Goal: Transaction & Acquisition: Purchase product/service

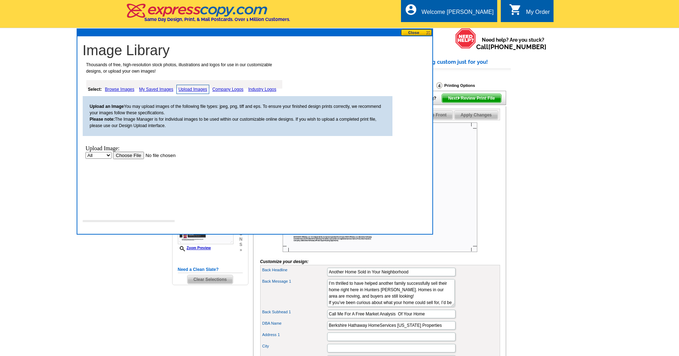
click at [118, 90] on link "Browse Images" at bounding box center [119, 89] width 33 height 9
click at [120, 89] on link "Browse Images" at bounding box center [120, 89] width 34 height 9
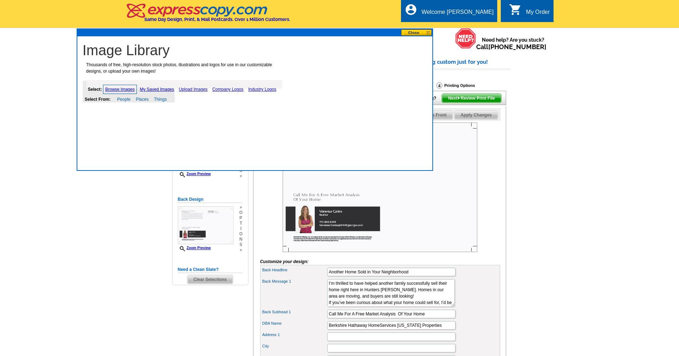
click at [188, 89] on link "Upload Images" at bounding box center [193, 89] width 32 height 9
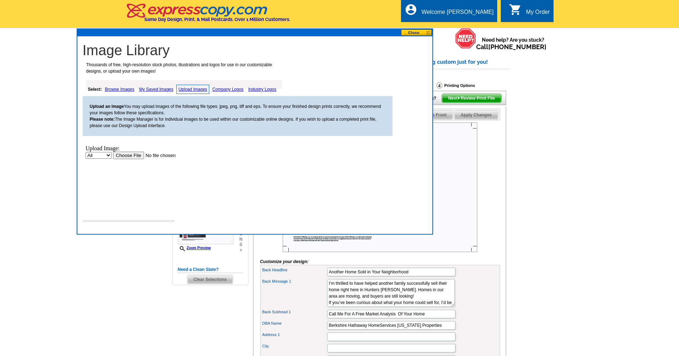
click at [532, 103] on main "Need Help? call 800-260-5887, chat with support, or have our designers make som…" at bounding box center [339, 277] width 679 height 461
click at [413, 33] on button at bounding box center [416, 32] width 31 height 7
click at [414, 34] on button at bounding box center [416, 32] width 31 height 7
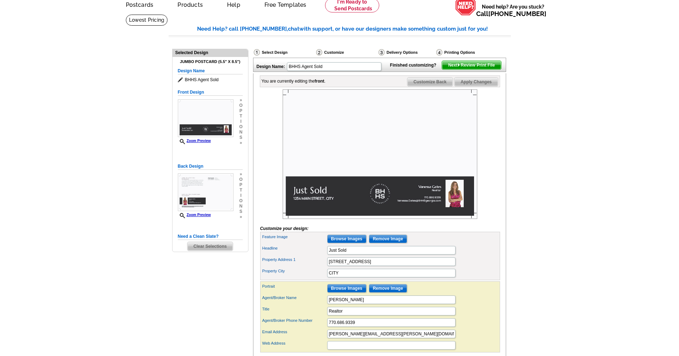
scroll to position [31, 0]
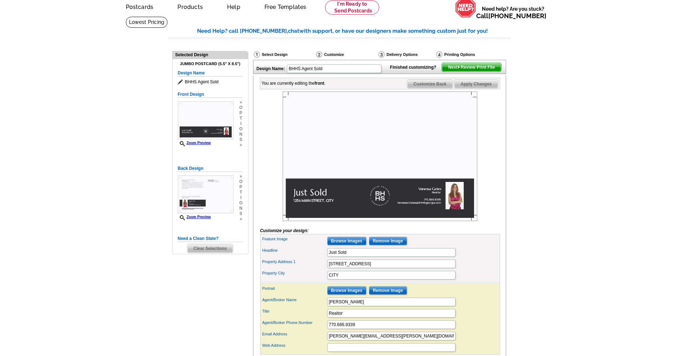
click at [338, 158] on img at bounding box center [380, 157] width 195 height 130
click at [336, 129] on img at bounding box center [380, 157] width 195 height 130
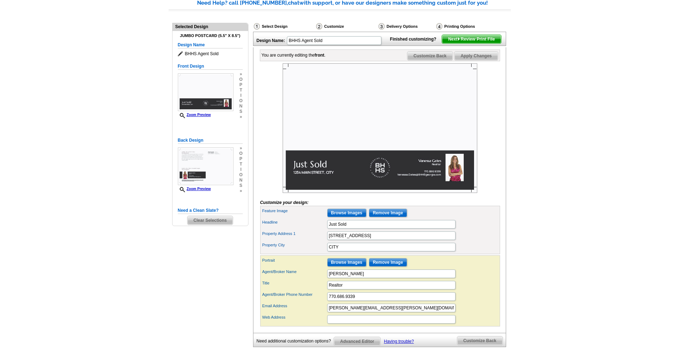
scroll to position [61, 0]
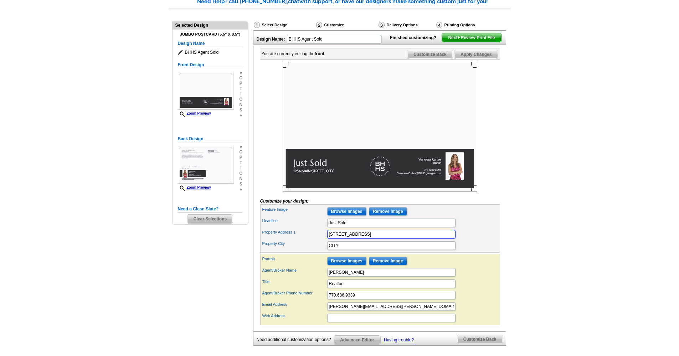
drag, startPoint x: 370, startPoint y: 244, endPoint x: 321, endPoint y: 246, distance: 49.6
click at [321, 240] on div "Property Address 1 [STREET_ADDRESS]" at bounding box center [380, 234] width 237 height 11
type input "154 Hunters Trail"
type input "Y"
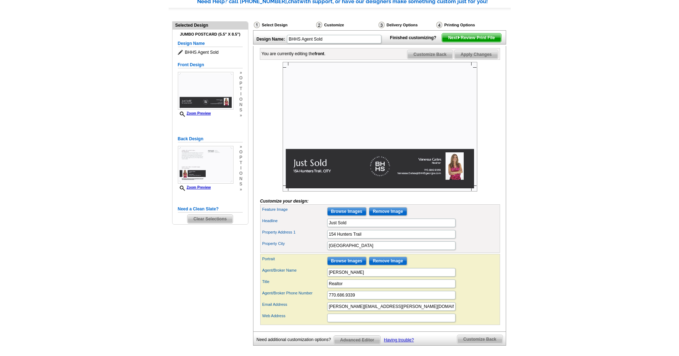
click at [487, 229] on div "Headline Just Sold" at bounding box center [380, 222] width 237 height 11
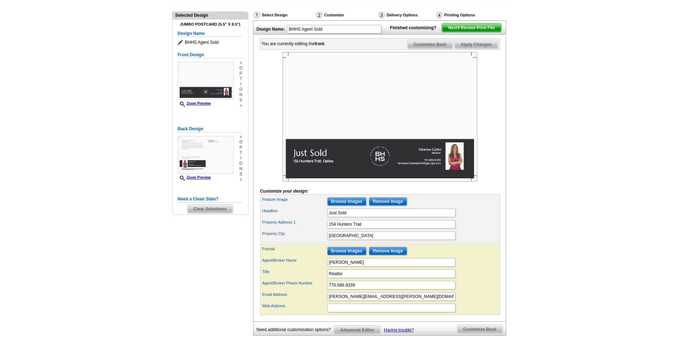
scroll to position [72, 0]
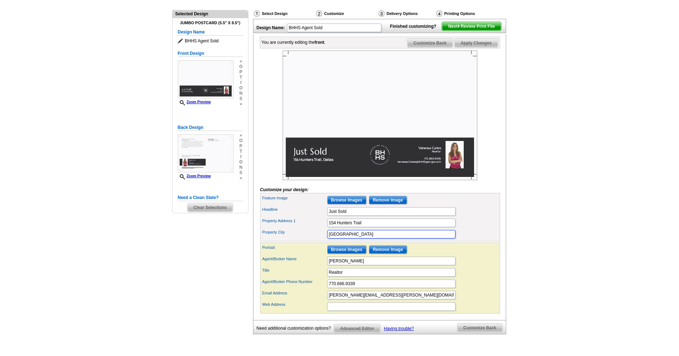
click at [353, 239] on input "Dallas" at bounding box center [391, 234] width 128 height 9
click at [470, 229] on div "Property Address 1 154 Hunters Trail" at bounding box center [380, 222] width 237 height 11
drag, startPoint x: 343, startPoint y: 245, endPoint x: 394, endPoint y: 245, distance: 51.3
click at [394, 239] on input "Dallas, Ga 30157" at bounding box center [391, 234] width 128 height 9
click at [362, 239] on input "Dallas," at bounding box center [391, 234] width 128 height 9
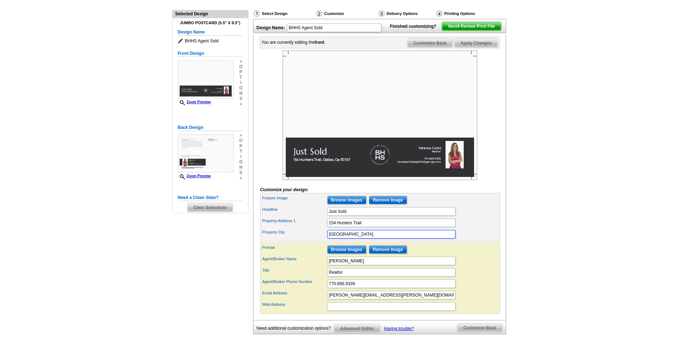
type input "Dallas, GA 30157"
click at [450, 256] on div "Portrait Browse Images Remove Image" at bounding box center [380, 249] width 237 height 11
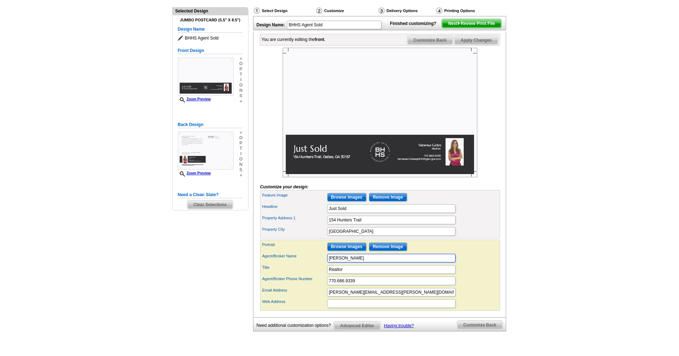
scroll to position [76, 0]
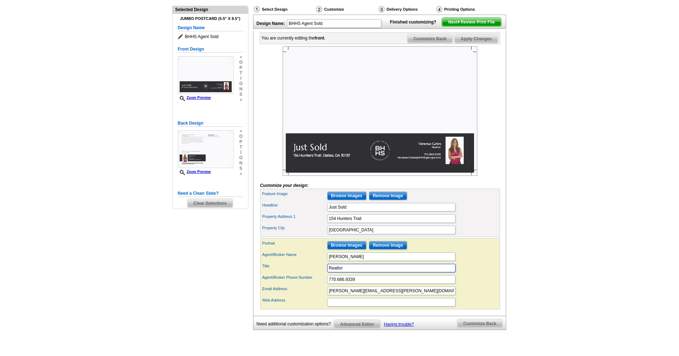
click at [368, 273] on input "Realtor" at bounding box center [391, 268] width 128 height 9
click at [468, 251] on div "Portrait Browse Images Remove Image" at bounding box center [380, 245] width 237 height 11
click at [348, 273] on input "Realtor™" at bounding box center [391, 268] width 128 height 9
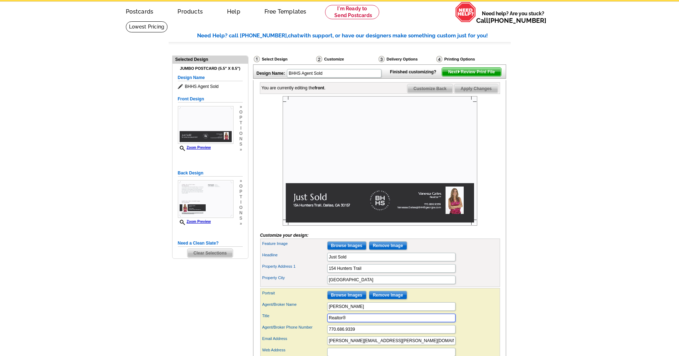
scroll to position [21, 0]
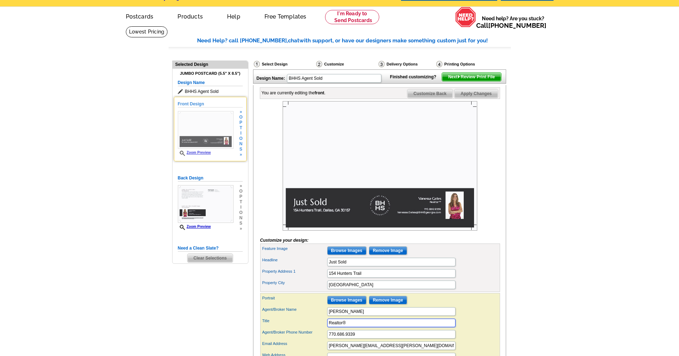
type input "Realtor®"
click at [196, 104] on h5 "Front Design" at bounding box center [210, 104] width 65 height 7
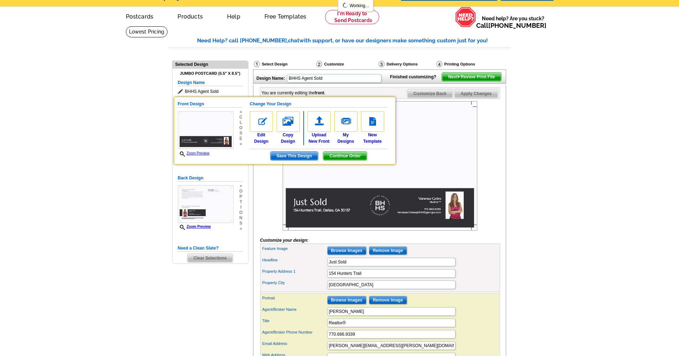
click at [114, 177] on main "Need Help? call 800-260-5887, chat with support, or have our designers make som…" at bounding box center [339, 224] width 679 height 396
click at [320, 121] on img at bounding box center [319, 121] width 23 height 21
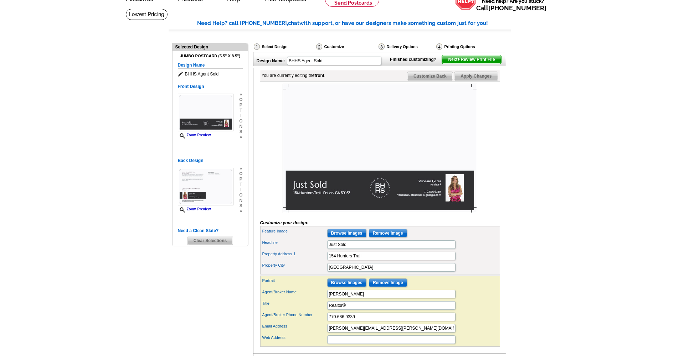
scroll to position [37, 0]
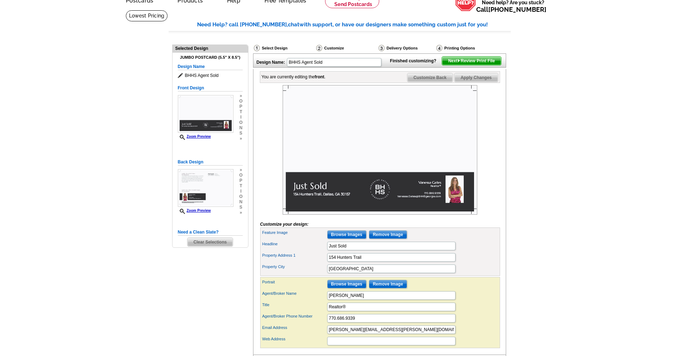
click at [339, 134] on img at bounding box center [380, 150] width 195 height 130
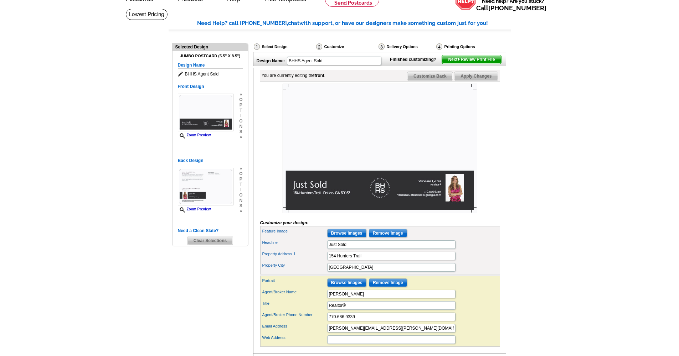
scroll to position [40, 0]
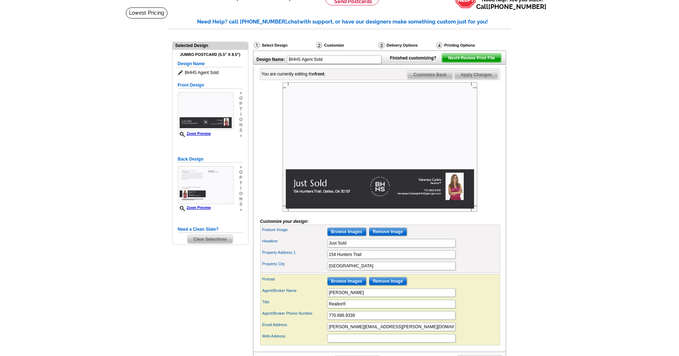
click at [350, 236] on input "Browse Images" at bounding box center [346, 232] width 39 height 9
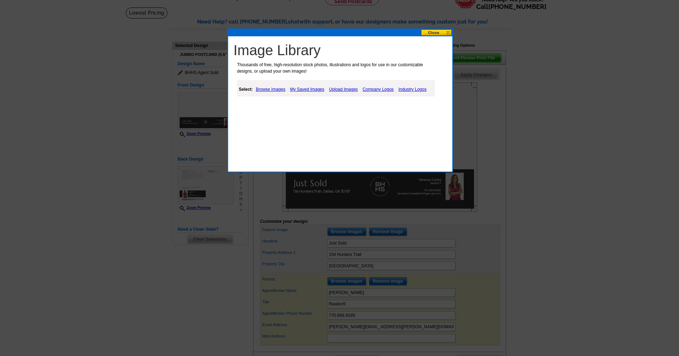
click at [341, 89] on link "Upload Images" at bounding box center [343, 89] width 32 height 9
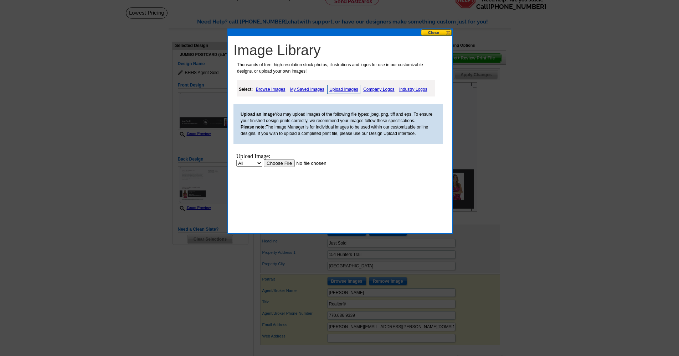
scroll to position [0, 0]
click at [282, 164] on input "file" at bounding box center [309, 163] width 90 height 7
click at [274, 90] on link "Browse Images" at bounding box center [270, 89] width 33 height 9
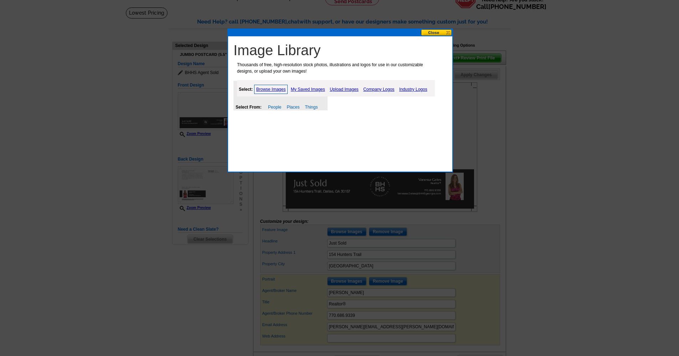
click at [307, 90] on link "My Saved Images" at bounding box center [308, 89] width 38 height 9
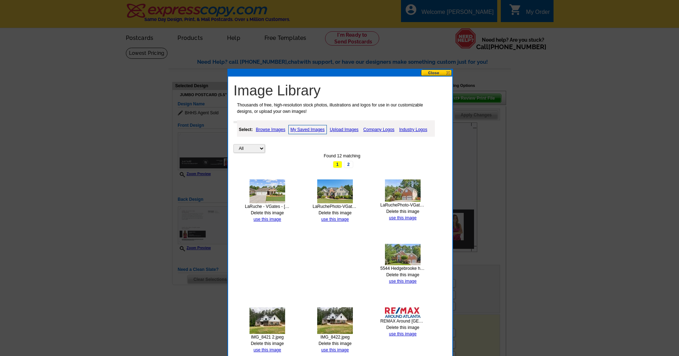
click at [346, 128] on link "Upload Images" at bounding box center [344, 129] width 32 height 9
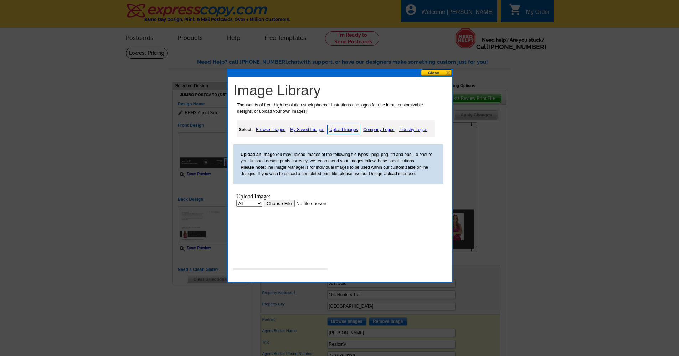
click at [275, 204] on input "file" at bounding box center [309, 203] width 90 height 7
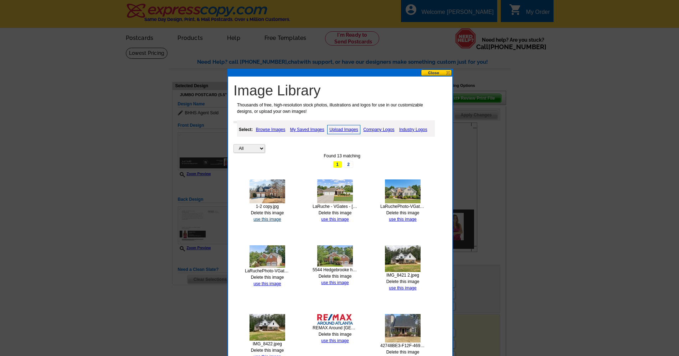
click at [266, 219] on link "use this image" at bounding box center [266, 219] width 27 height 5
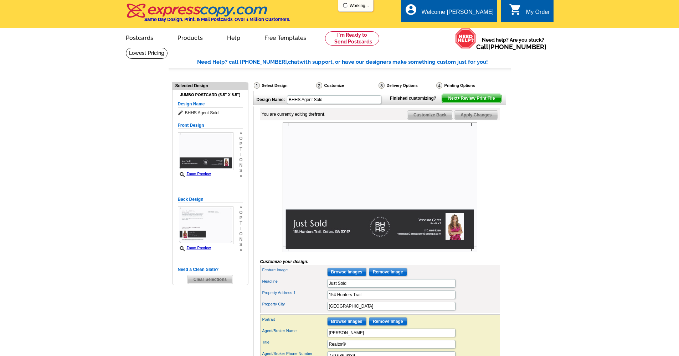
click at [355, 277] on input "Browse Images" at bounding box center [346, 272] width 39 height 9
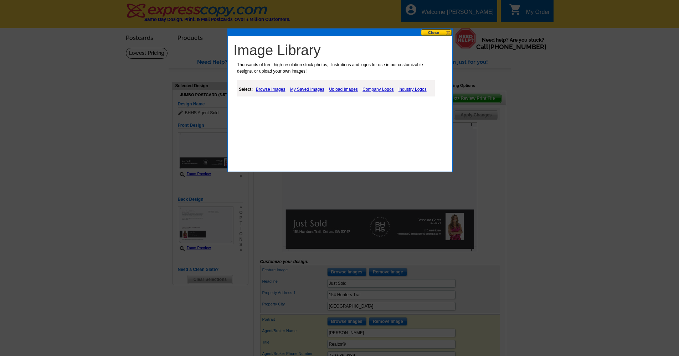
click at [344, 88] on link "Upload Images" at bounding box center [343, 89] width 32 height 9
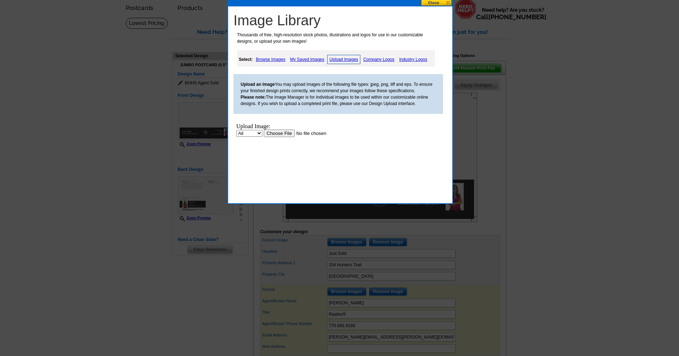
scroll to position [14, 0]
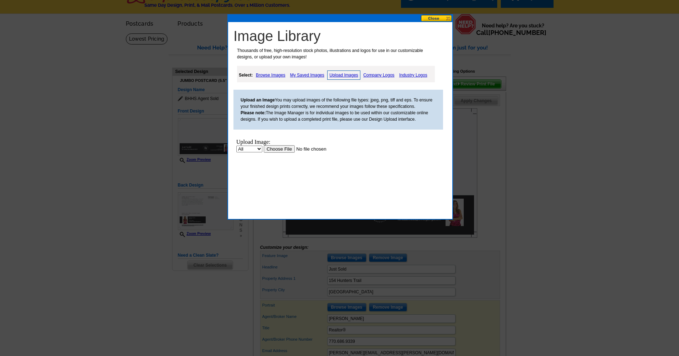
click at [274, 150] on input "file" at bounding box center [309, 148] width 90 height 7
select select "10"
click at [287, 149] on input "file" at bounding box center [309, 148] width 90 height 7
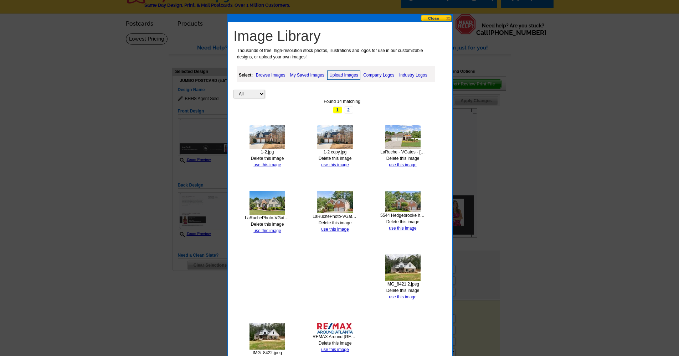
click at [437, 20] on button at bounding box center [436, 18] width 31 height 7
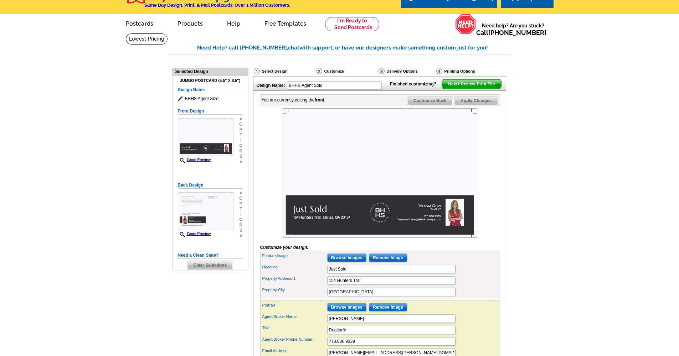
click at [331, 165] on img at bounding box center [380, 173] width 195 height 130
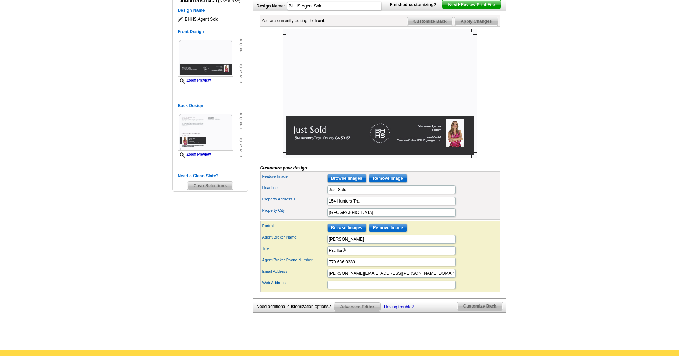
scroll to position [106, 0]
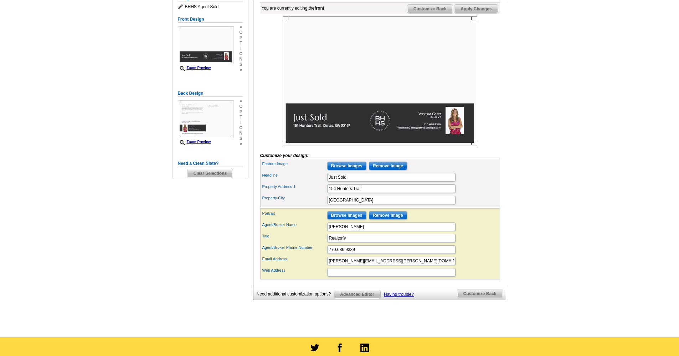
click at [346, 170] on input "Browse Images" at bounding box center [346, 166] width 39 height 9
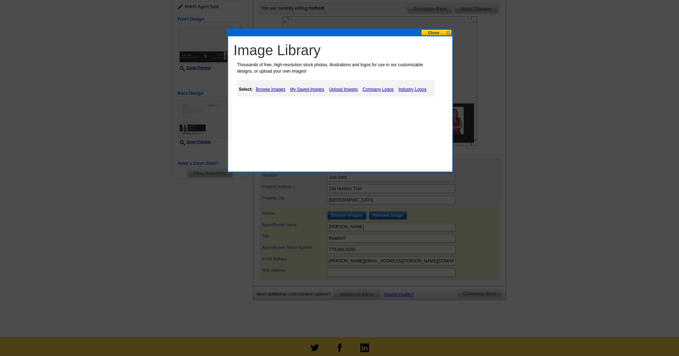
click at [299, 87] on link "My Saved Images" at bounding box center [307, 89] width 38 height 9
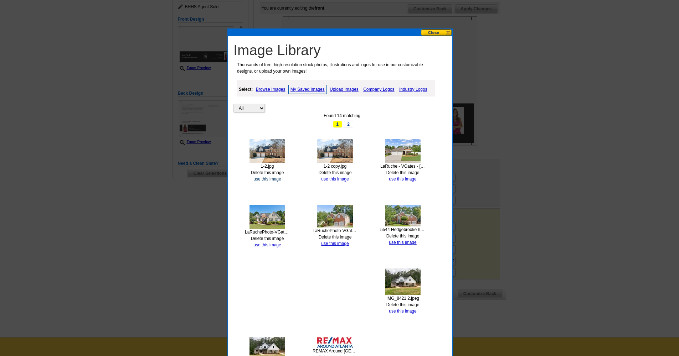
click at [270, 178] on link "use this image" at bounding box center [266, 179] width 27 height 5
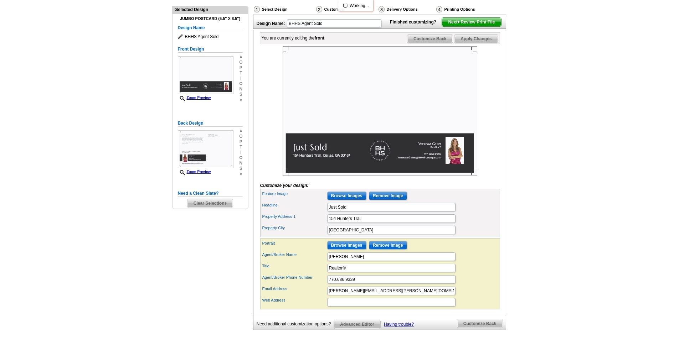
scroll to position [78, 0]
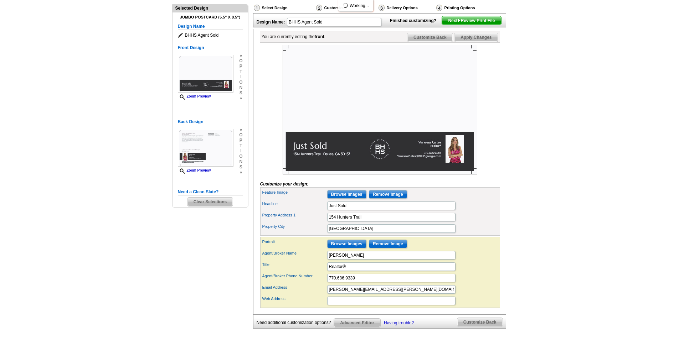
click at [397, 129] on img at bounding box center [380, 110] width 195 height 130
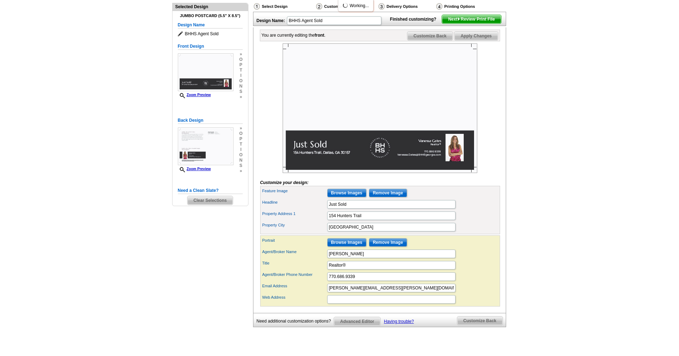
scroll to position [81, 0]
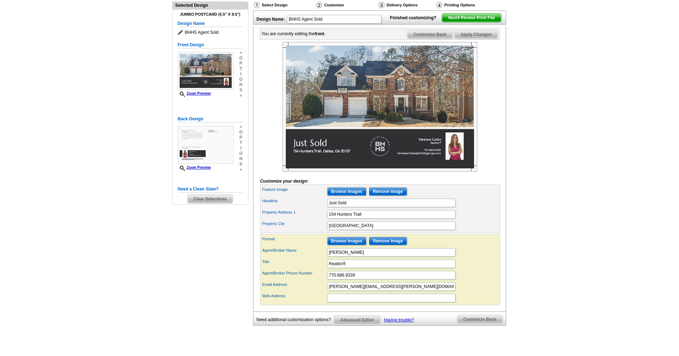
click at [470, 57] on img at bounding box center [380, 107] width 195 height 130
click at [420, 87] on img at bounding box center [380, 107] width 195 height 130
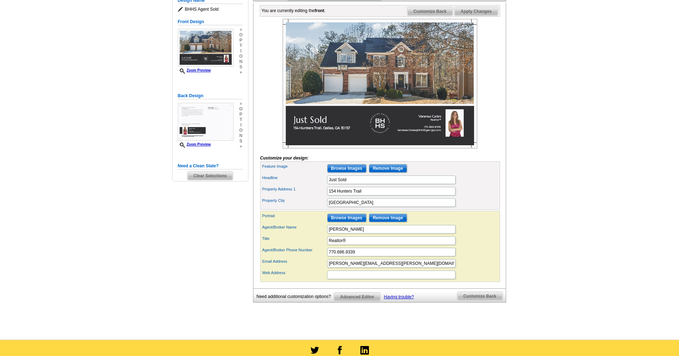
scroll to position [88, 0]
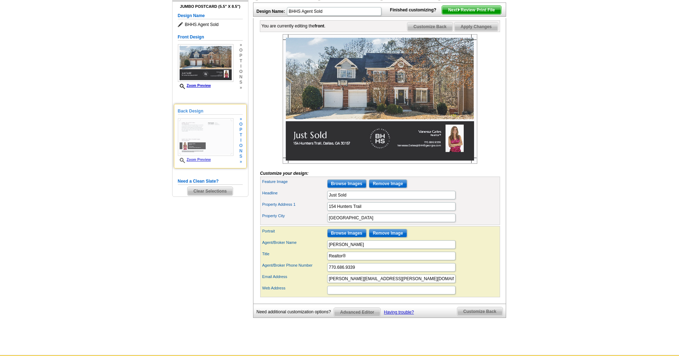
click at [213, 141] on img at bounding box center [206, 137] width 56 height 38
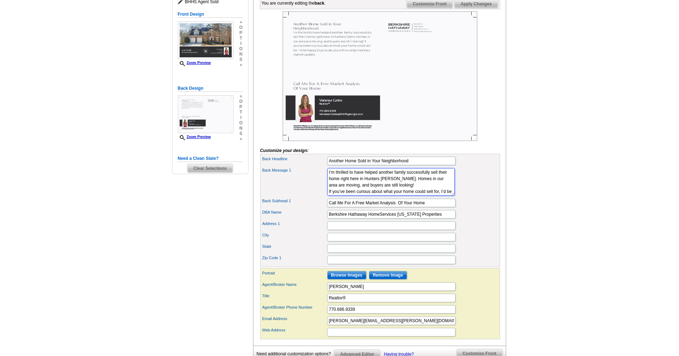
scroll to position [113, 0]
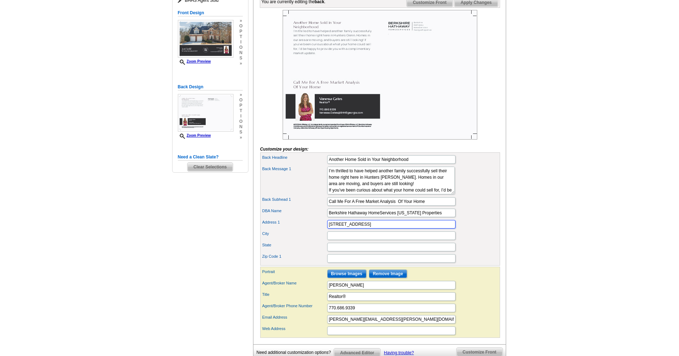
type input "3475 Dallas Hwy, Ste 610"
type input "Marietta"
type input "GA"
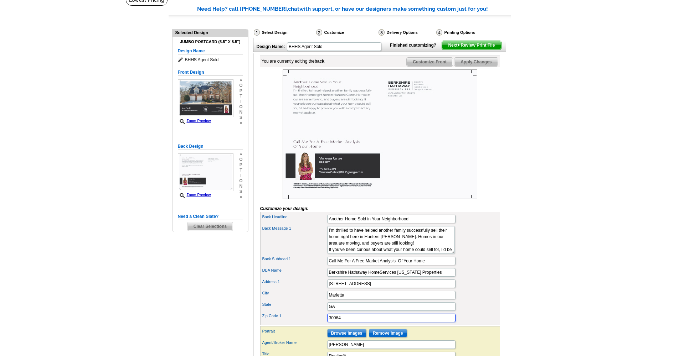
scroll to position [52, 0]
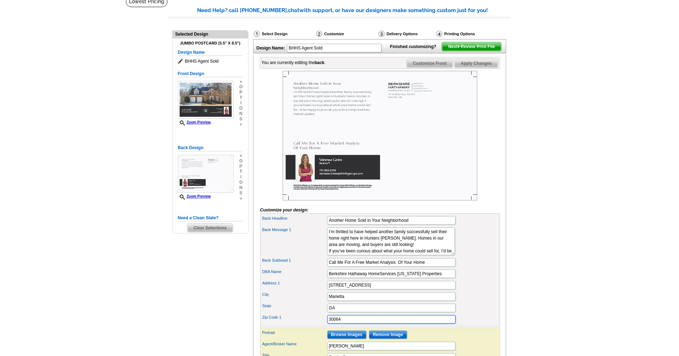
type input "30064"
click at [479, 68] on span "Apply Changes" at bounding box center [475, 63] width 43 height 9
click at [424, 68] on span "Customize Front" at bounding box center [430, 63] width 46 height 9
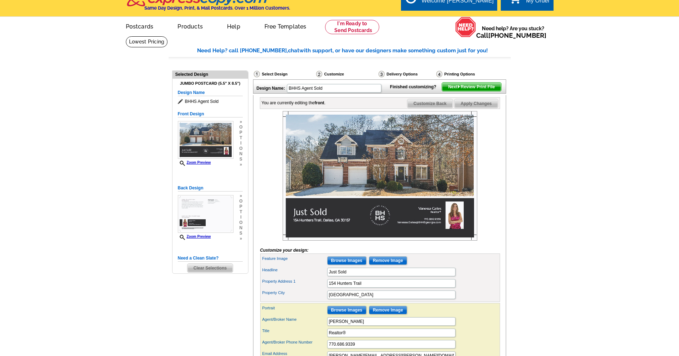
scroll to position [13, 0]
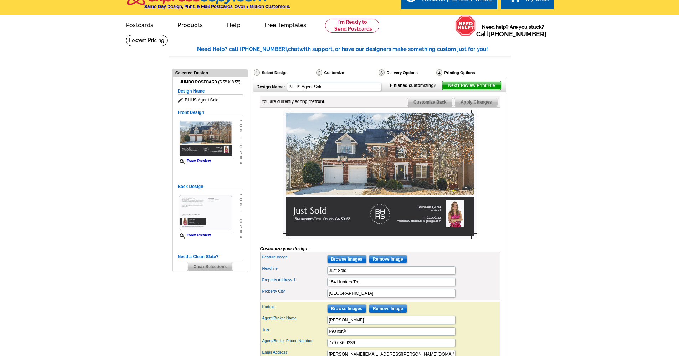
click at [448, 90] on span "Next Review Print File" at bounding box center [471, 85] width 59 height 9
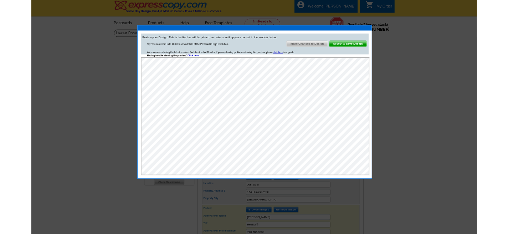
scroll to position [0, 0]
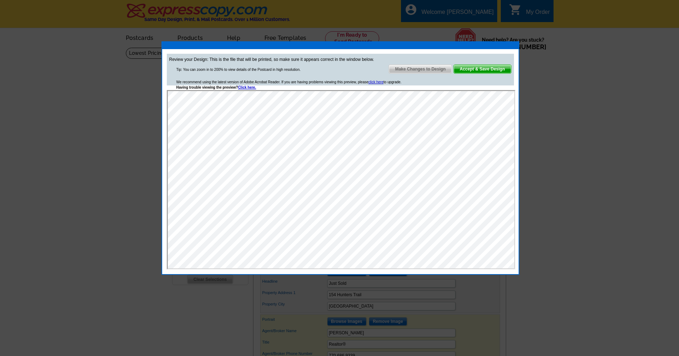
click at [242, 90] on div "We recommend using the latest version of Adobe Acrobat Reader. If you are havin…" at bounding box center [288, 84] width 225 height 11
click at [242, 87] on link "Click here." at bounding box center [247, 88] width 18 height 4
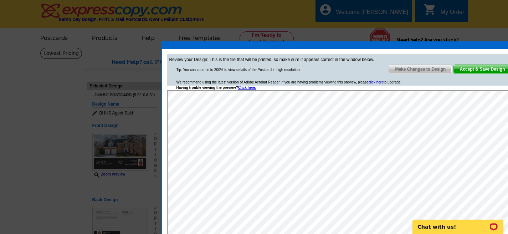
click at [418, 68] on span "Make Changes to Design" at bounding box center [420, 69] width 63 height 9
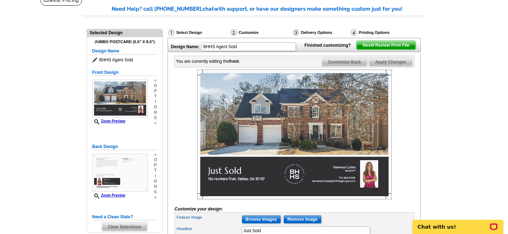
scroll to position [58, 0]
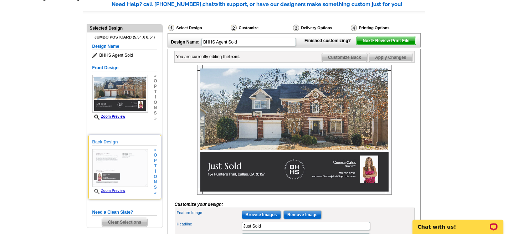
drag, startPoint x: 132, startPoint y: 164, endPoint x: 134, endPoint y: 168, distance: 5.0
click at [132, 164] on img at bounding box center [120, 168] width 56 height 38
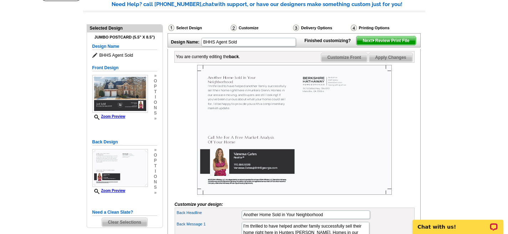
click at [274, 124] on img at bounding box center [294, 130] width 195 height 130
click at [250, 91] on img at bounding box center [294, 130] width 195 height 130
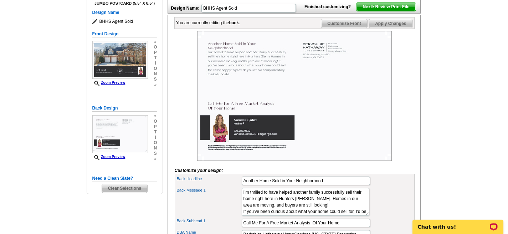
scroll to position [93, 0]
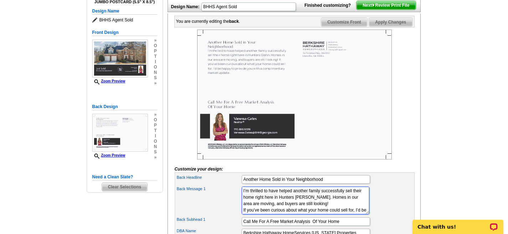
click at [243, 201] on textarea "I’m thrilled to have helped another family successfully sell their home right h…" at bounding box center [306, 200] width 128 height 28
click at [244, 201] on textarea "I’m thrilled to have helped another family successfully sell their home right h…" at bounding box center [306, 200] width 128 height 28
type textarea "I’m thrilled to have helped another family successfully sell their home right h…"
click at [357, 144] on img at bounding box center [294, 95] width 195 height 130
click at [438, 112] on main "Need Help? call 800-260-5887, chat with support, or have our designers make som…" at bounding box center [254, 184] width 508 height 461
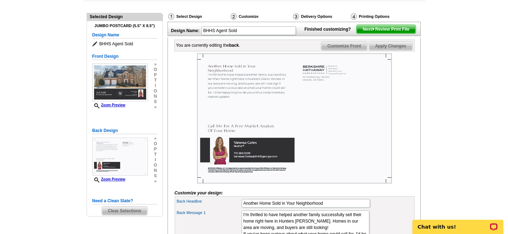
scroll to position [71, 0]
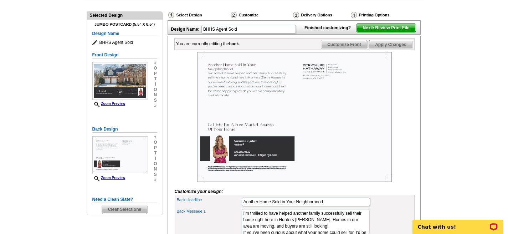
click at [372, 32] on span "Next Review Print File" at bounding box center [385, 28] width 59 height 9
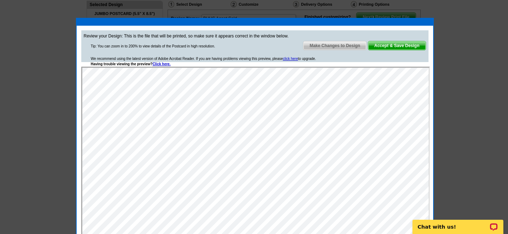
scroll to position [17, 0]
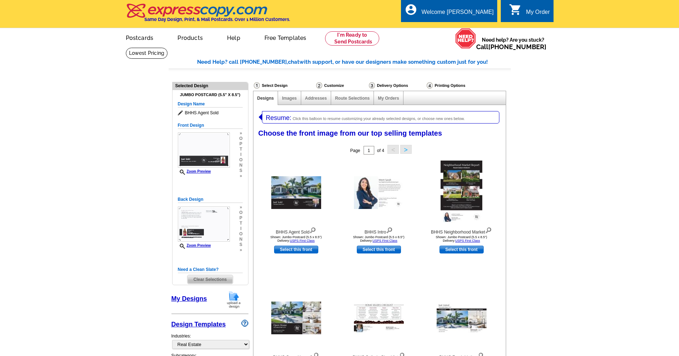
select select "785"
select select "1107"
select select "1"
select select "2"
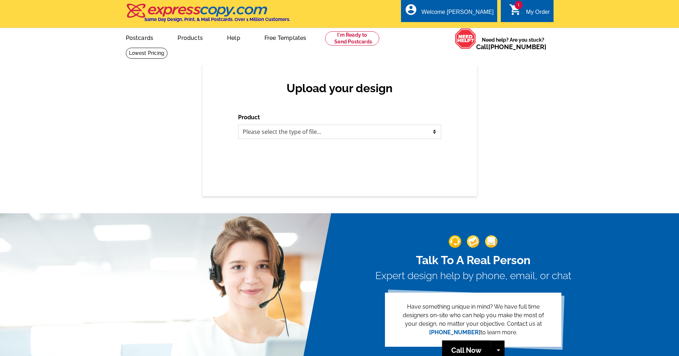
scroll to position [1, 0]
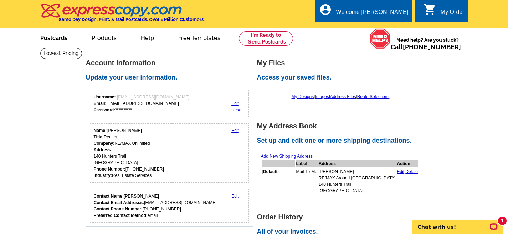
click at [50, 36] on link "Postcards" at bounding box center [54, 37] width 50 height 17
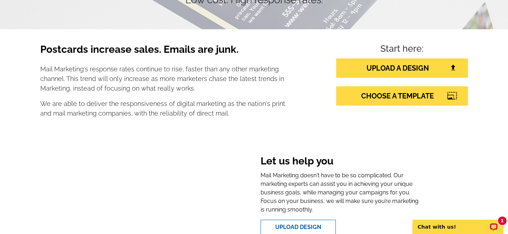
scroll to position [173, 0]
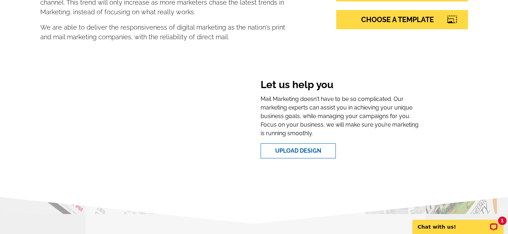
click at [391, 18] on link "CHOOSE A TEMPLATE" at bounding box center [402, 19] width 132 height 19
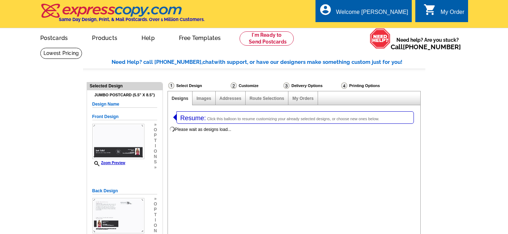
select select "1"
select select "2"
select select "785"
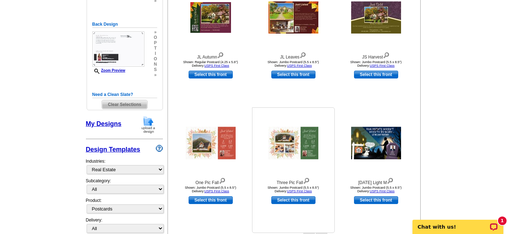
scroll to position [186, 0]
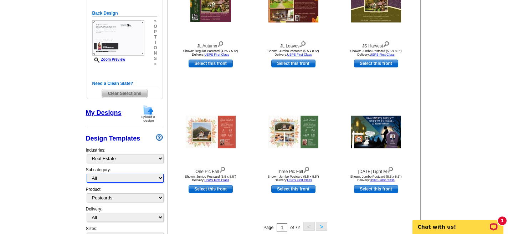
select select "1107"
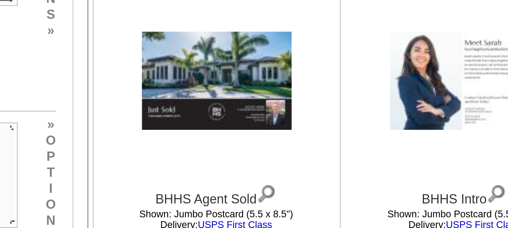
scroll to position [132, 0]
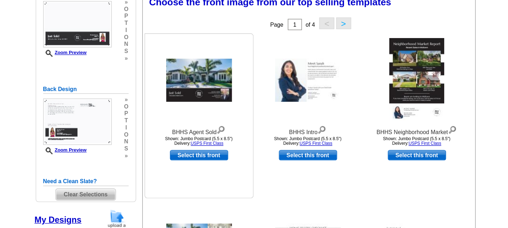
click at [186, 59] on img at bounding box center [211, 61] width 50 height 33
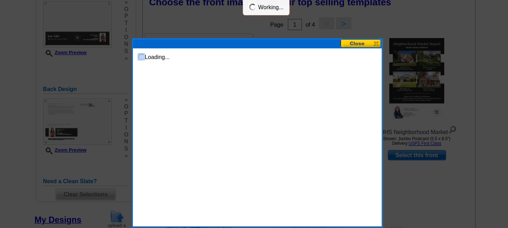
click at [160, 59] on div "Loading..." at bounding box center [255, 101] width 190 height 144
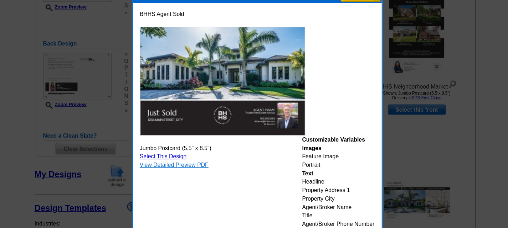
click at [166, 158] on link "View Detailed Preview PDF" at bounding box center [192, 160] width 52 height 5
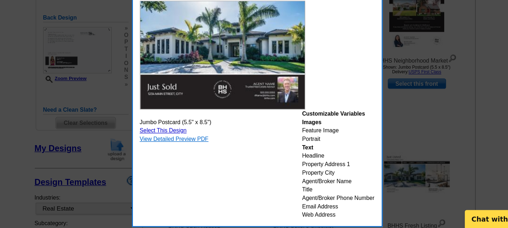
click at [166, 158] on link "View Detailed Preview PDF" at bounding box center [192, 160] width 52 height 5
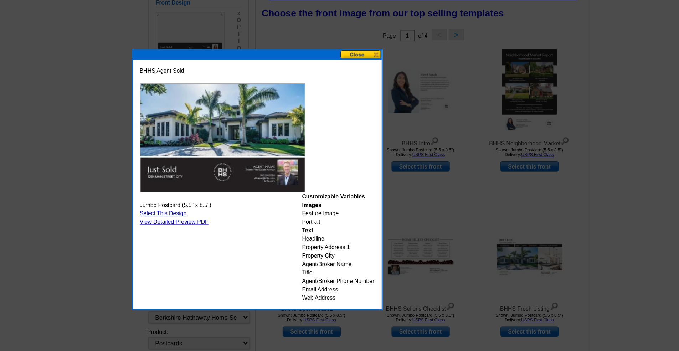
scroll to position [106, 0]
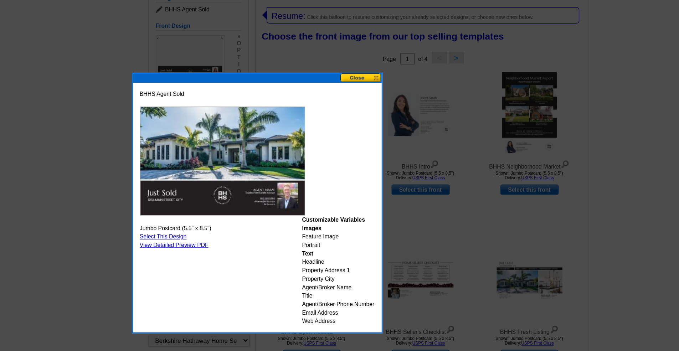
click at [318, 57] on button at bounding box center [333, 59] width 31 height 7
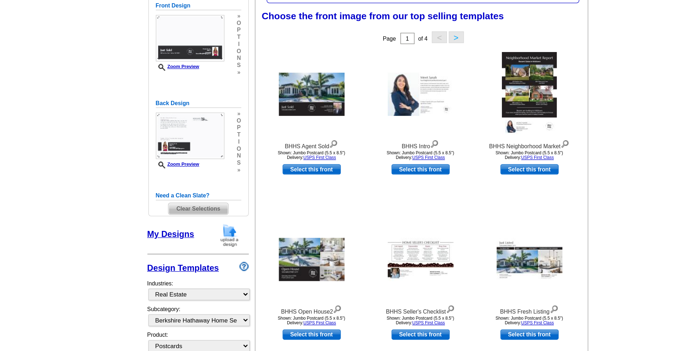
click at [400, 39] on button ">" at bounding box center [405, 43] width 11 height 9
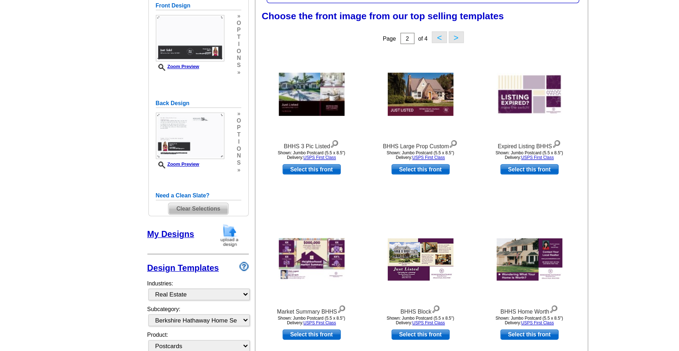
click at [400, 39] on button ">" at bounding box center [405, 43] width 11 height 9
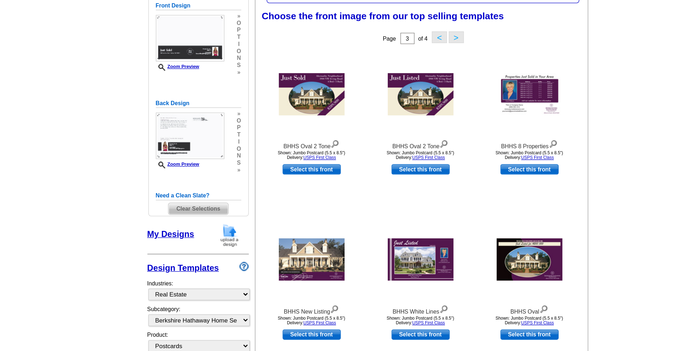
click at [400, 39] on button ">" at bounding box center [405, 43] width 11 height 9
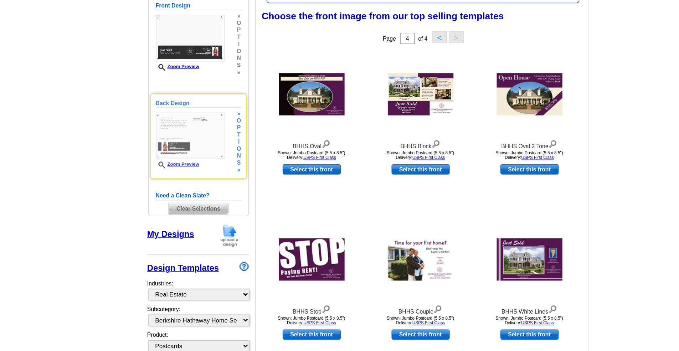
click at [178, 101] on img at bounding box center [204, 118] width 52 height 35
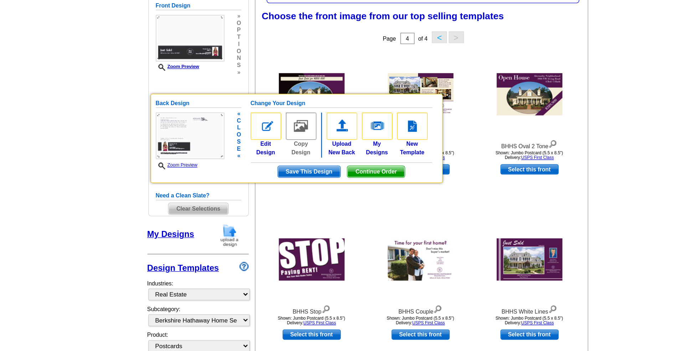
click at [178, 106] on img at bounding box center [204, 118] width 52 height 35
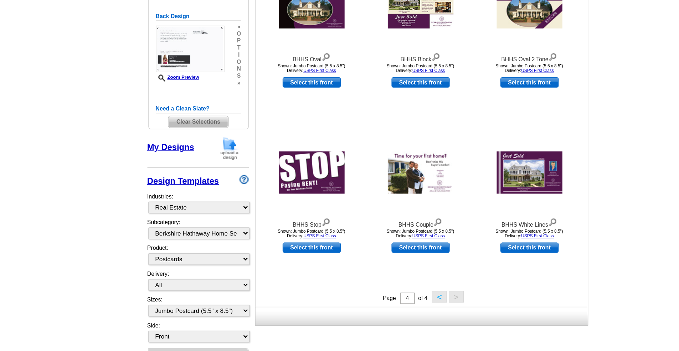
scroll to position [119, 0]
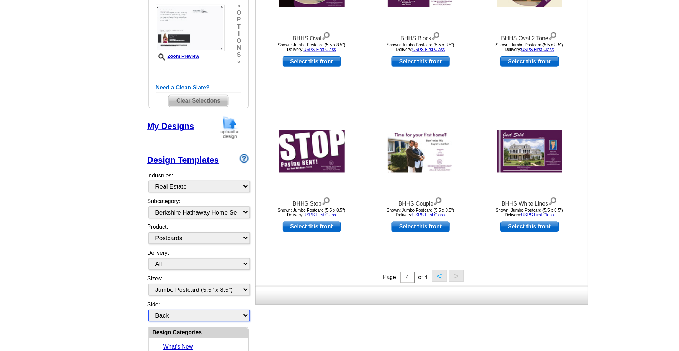
select select "back"
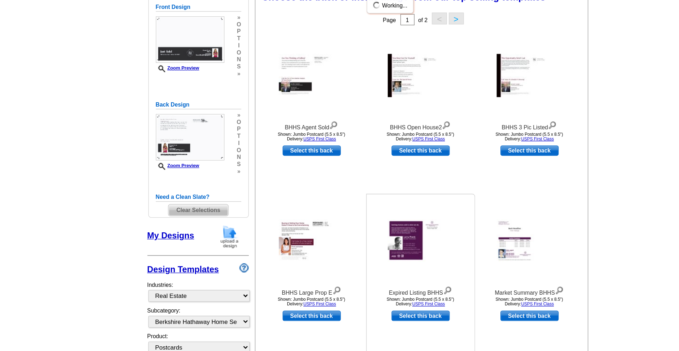
scroll to position [108, 0]
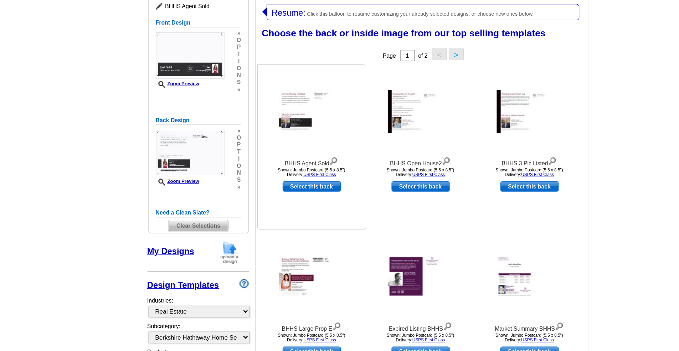
click at [271, 77] on img at bounding box center [296, 84] width 50 height 33
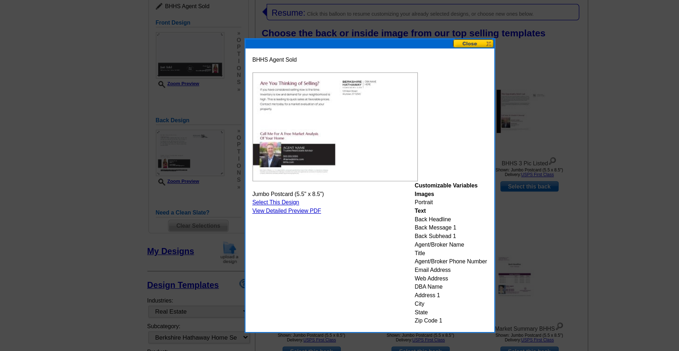
click at [403, 32] on button at bounding box center [418, 33] width 31 height 7
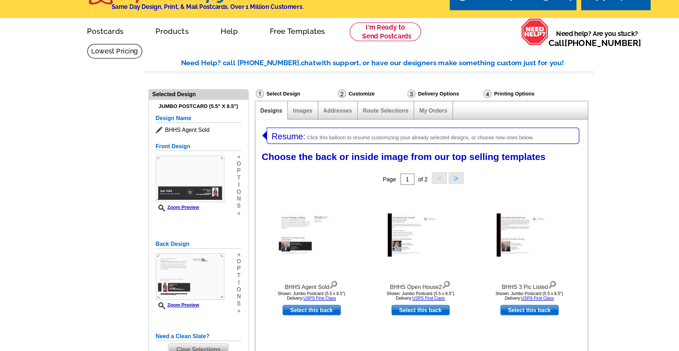
scroll to position [0, 0]
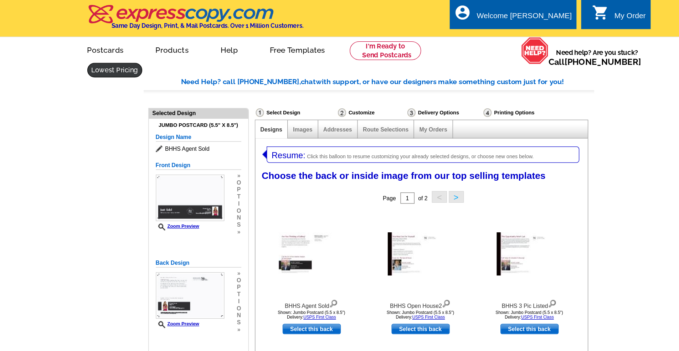
click at [168, 48] on link at bounding box center [147, 53] width 42 height 11
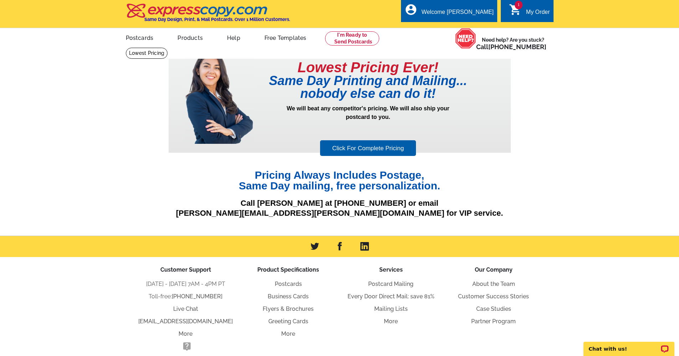
click at [382, 150] on link "Click For Complete Pricing" at bounding box center [368, 148] width 96 height 16
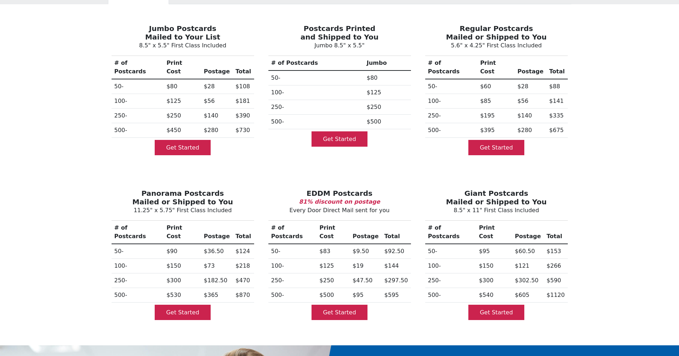
scroll to position [22, 0]
